Goal: Task Accomplishment & Management: Use online tool/utility

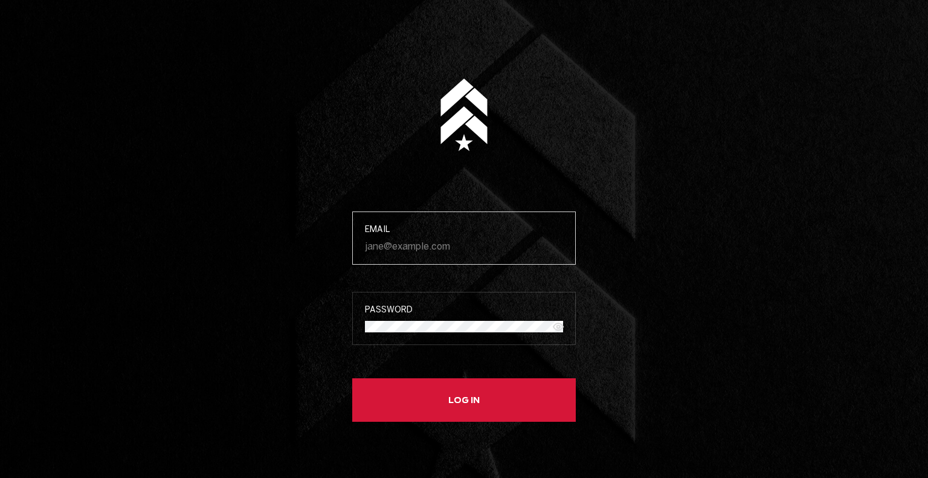
click at [410, 250] on input "Email" at bounding box center [464, 245] width 198 height 11
type input "[PERSON_NAME][EMAIL_ADDRESS][DOMAIN_NAME]"
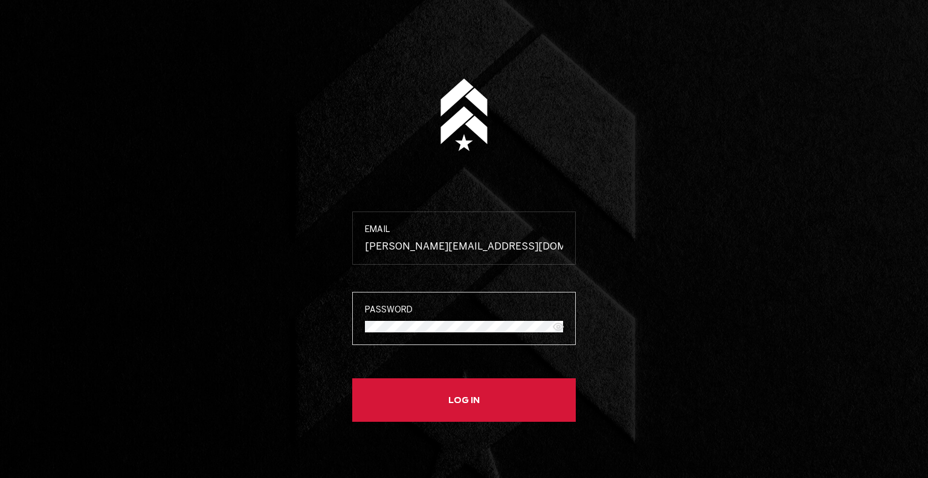
click at [352, 378] on button "Log in" at bounding box center [464, 400] width 224 height 44
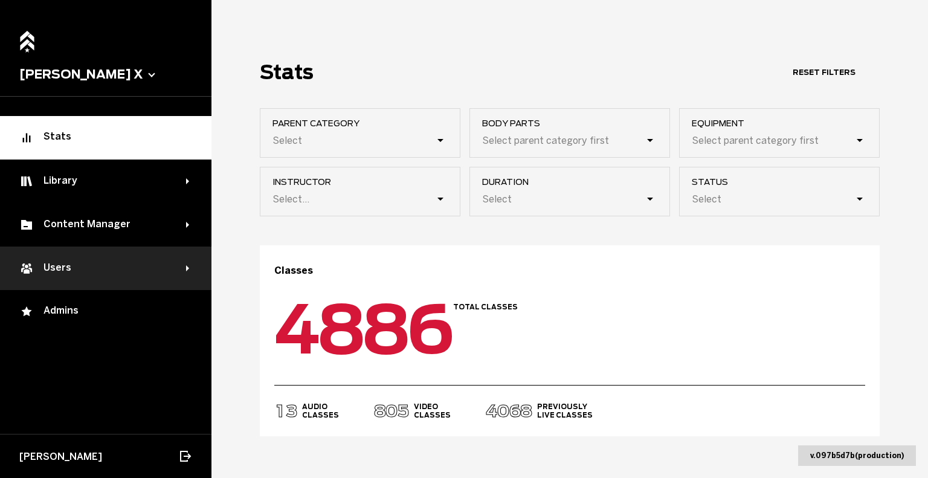
click at [97, 258] on div "Users" at bounding box center [105, 269] width 211 height 44
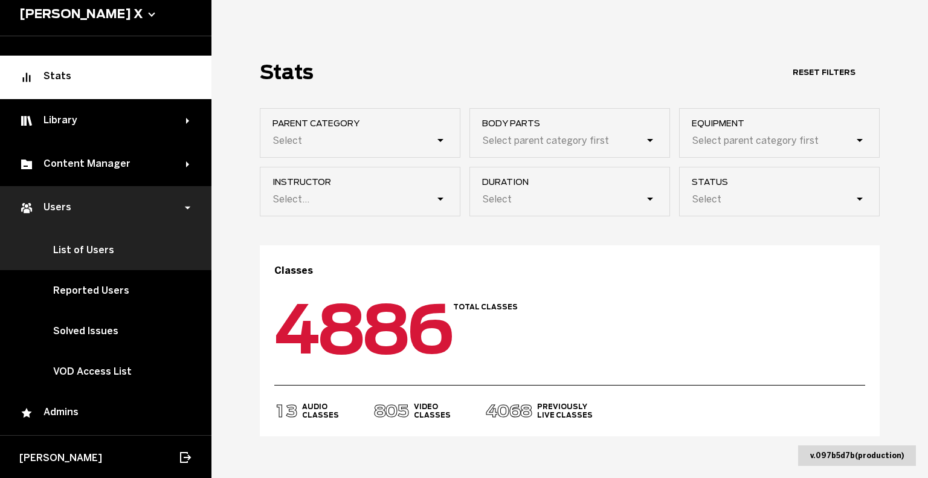
scroll to position [60, 0]
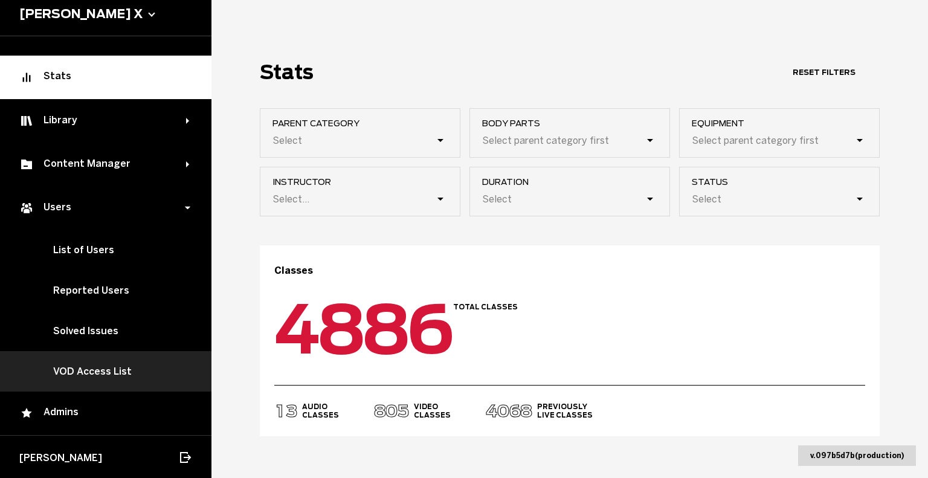
click at [109, 374] on link "VOD Access List" at bounding box center [105, 371] width 211 height 40
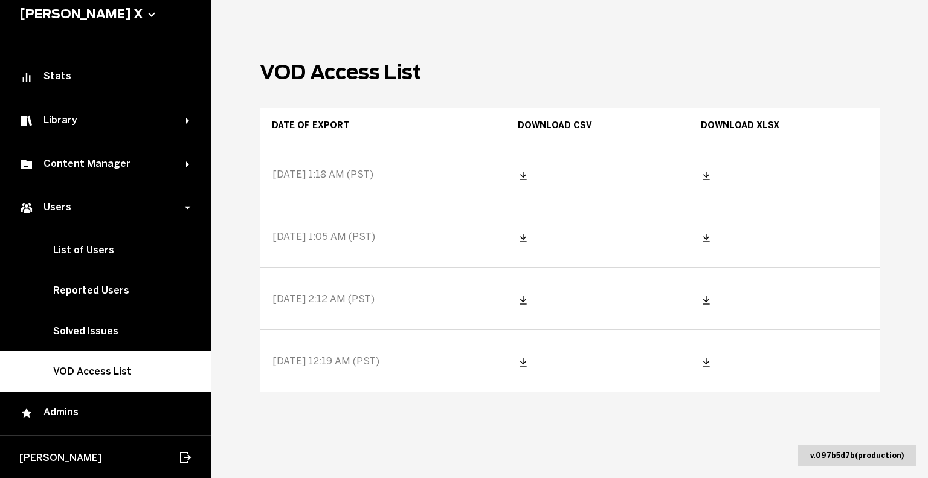
click at [711, 172] on icon at bounding box center [706, 175] width 10 height 10
click at [711, 170] on icon at bounding box center [706, 175] width 10 height 10
click at [506, 44] on main "VOD Access List Date of export Download CSV Download XLSX [DATE] 1:18 AM (PST) …" at bounding box center [569, 239] width 717 height 478
